Goal: Task Accomplishment & Management: Manage account settings

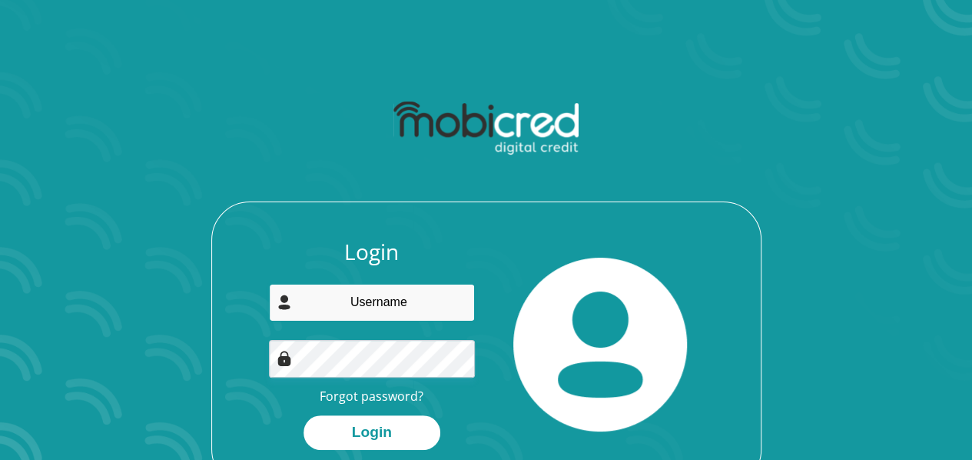
click at [415, 302] on input "email" at bounding box center [372, 303] width 206 height 38
type input "[EMAIL_ADDRESS][DOMAIN_NAME]"
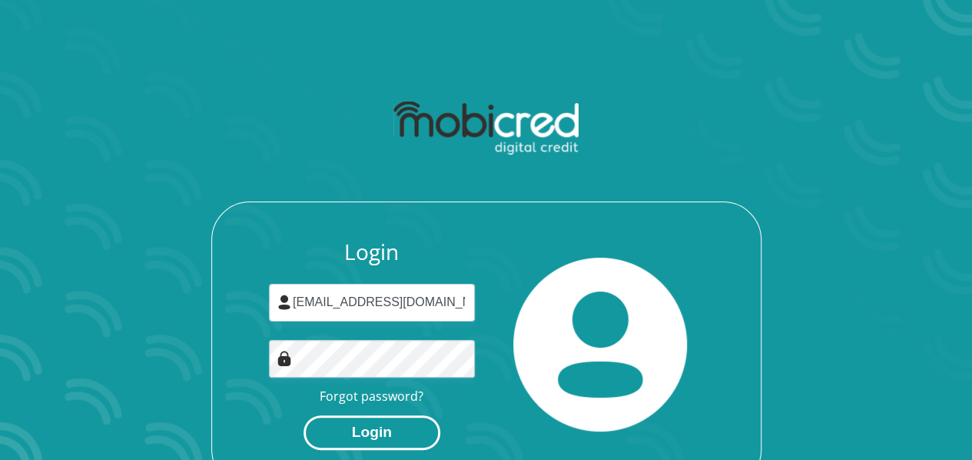
click at [377, 430] on button "Login" at bounding box center [372, 432] width 137 height 35
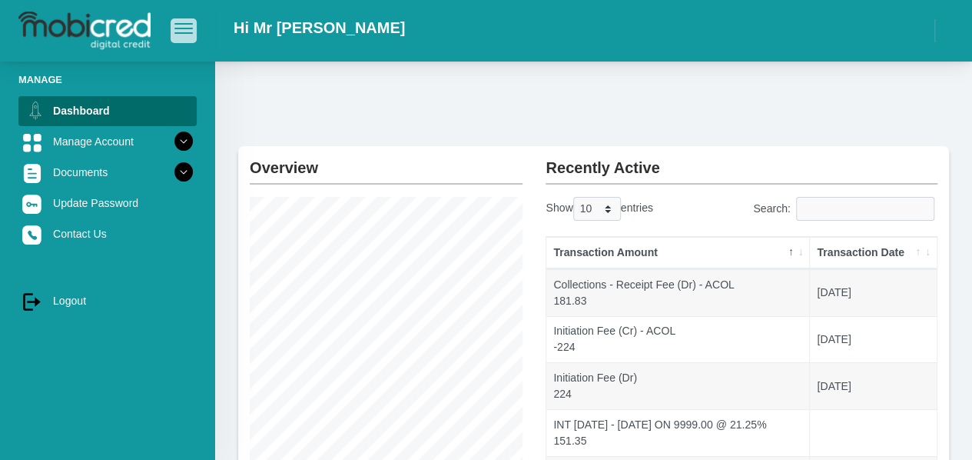
click at [178, 28] on span "button" at bounding box center [184, 28] width 18 height 11
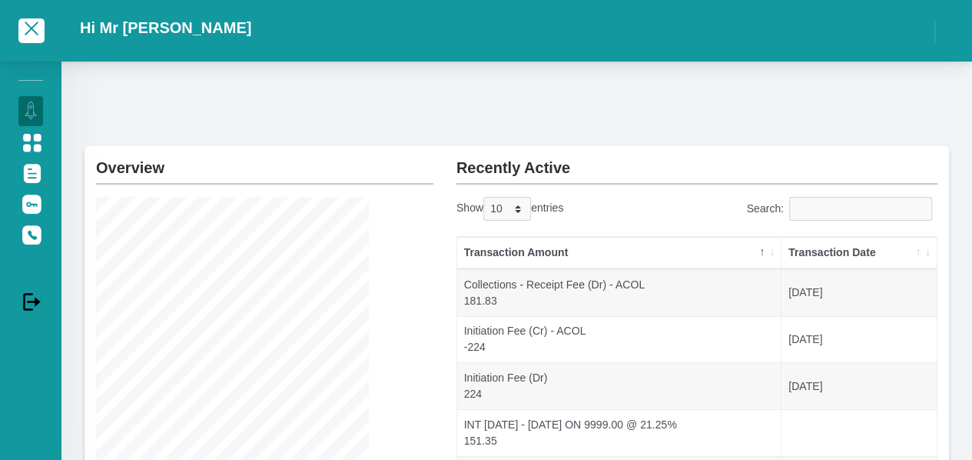
click at [47, 30] on div at bounding box center [30, 31] width 61 height 46
click at [34, 32] on span "button" at bounding box center [32, 29] width 14 height 14
